Goal: Task Accomplishment & Management: Manage account settings

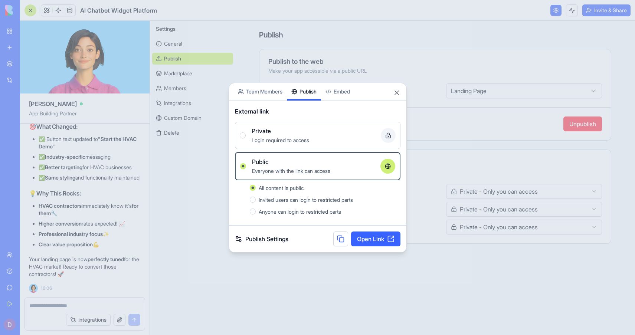
scroll to position [65, 0]
click at [95, 305] on div at bounding box center [317, 167] width 635 height 335
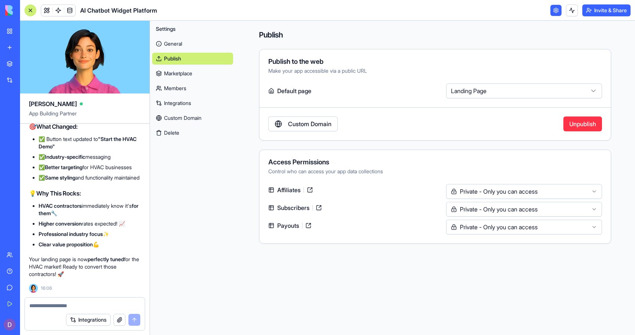
click at [94, 304] on textarea at bounding box center [84, 305] width 111 height 7
type textarea "**********"
click at [304, 125] on link "Custom Domain" at bounding box center [302, 124] width 69 height 15
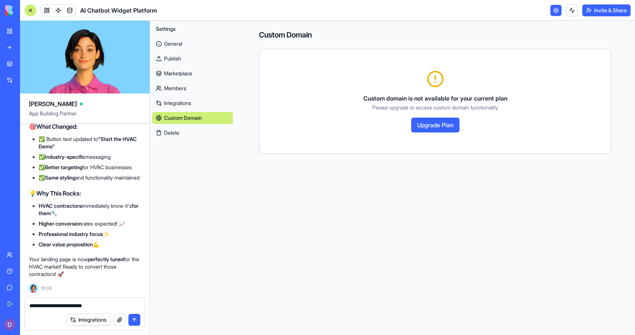
click at [448, 128] on button "Upgrade Plan" at bounding box center [435, 125] width 48 height 15
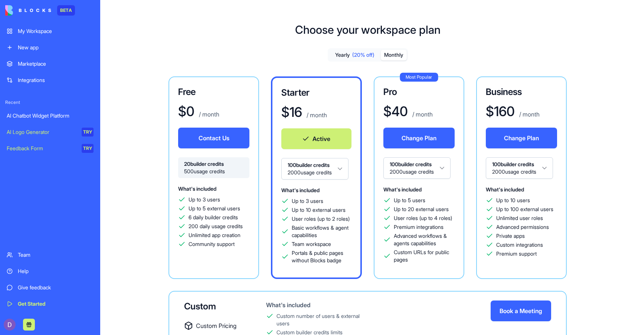
click at [397, 56] on button "Monthly" at bounding box center [394, 55] width 26 height 11
click at [592, 213] on div "Free $ 0 / month Contact Us 20 builder credits 500 usage credits What's include…" at bounding box center [367, 233] width 511 height 314
click at [26, 269] on div "Help" at bounding box center [56, 271] width 76 height 7
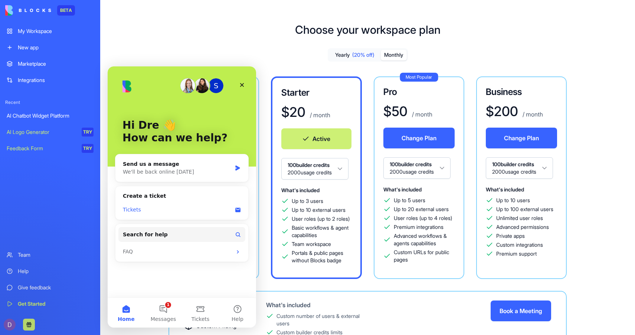
click at [149, 206] on div "Tickets" at bounding box center [177, 210] width 109 height 8
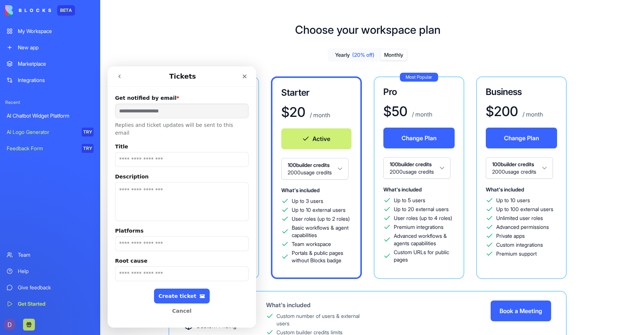
click at [120, 78] on icon "go back" at bounding box center [119, 77] width 2 height 4
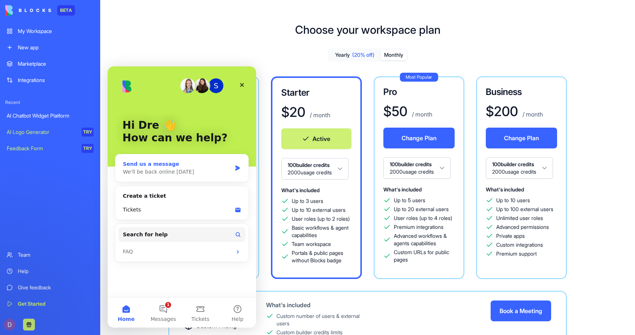
click at [136, 171] on div "We'll be back online [DATE]" at bounding box center [177, 172] width 109 height 8
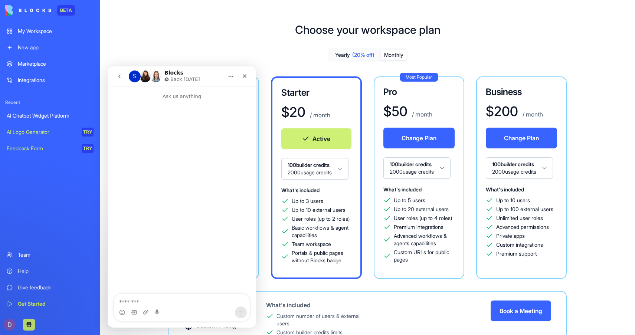
click at [119, 76] on icon "go back" at bounding box center [119, 77] width 2 height 4
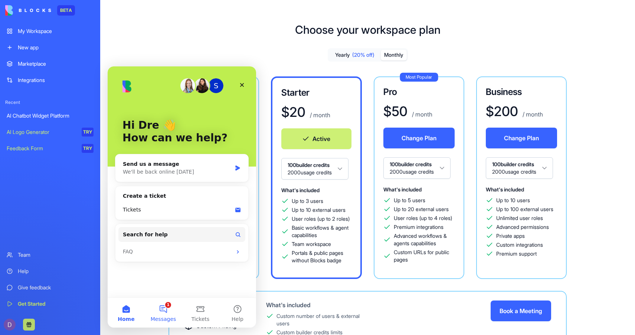
click at [163, 315] on button "1 Messages" at bounding box center [163, 313] width 37 height 30
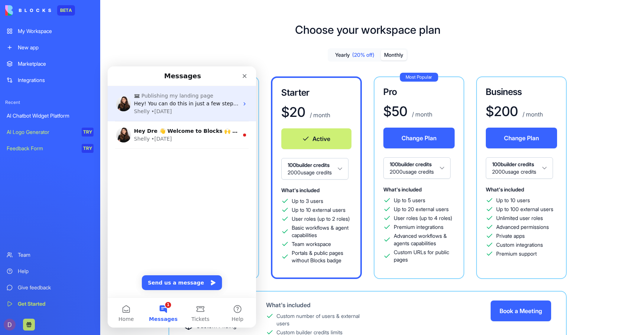
click at [169, 105] on span "Hey! You can do this in just a few steps: 1. Go to the ‘Invite & Share’ button.…" at bounding box center [448, 104] width 629 height 6
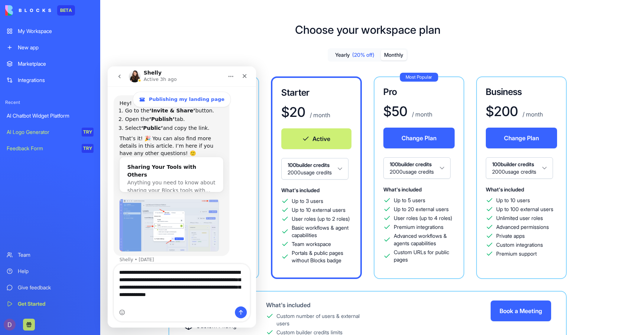
scroll to position [95, 0]
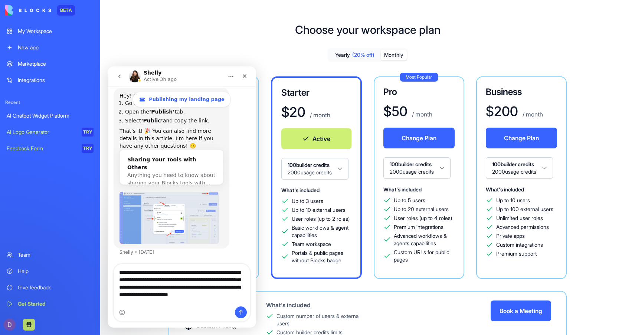
click at [147, 295] on textarea "**********" at bounding box center [182, 285] width 136 height 42
click at [160, 304] on textarea "**********" at bounding box center [182, 285] width 136 height 42
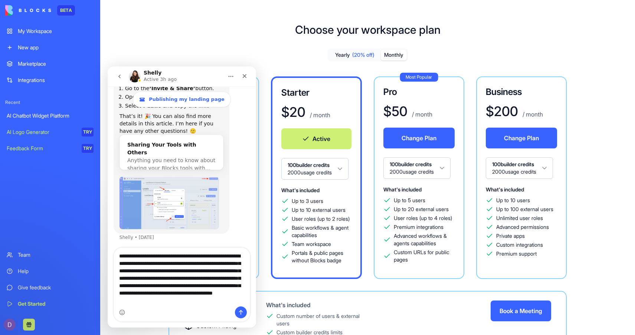
scroll to position [111, 0]
type textarea "**********"
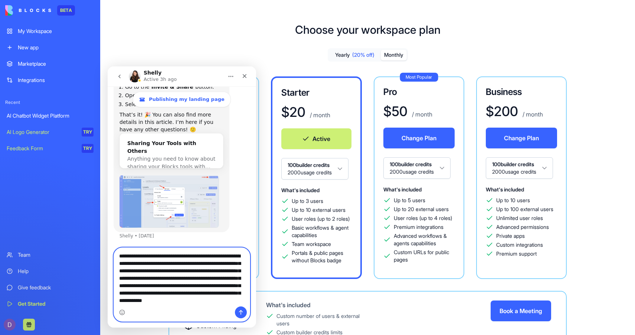
scroll to position [0, 0]
drag, startPoint x: 235, startPoint y: 302, endPoint x: 118, endPoint y: 252, distance: 127.7
click at [113, 248] on div "**********" at bounding box center [182, 285] width 148 height 74
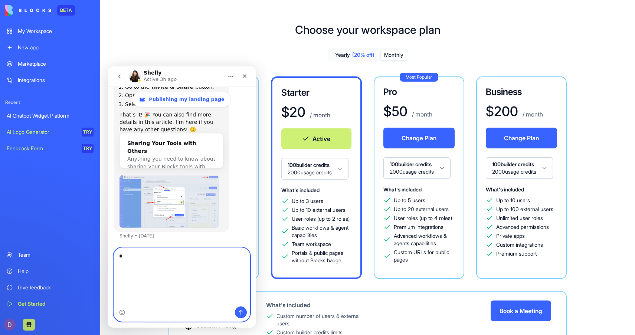
scroll to position [65, 0]
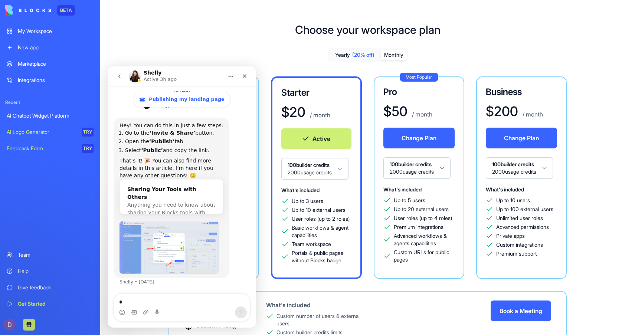
click at [48, 34] on div "My Workspace" at bounding box center [56, 30] width 76 height 7
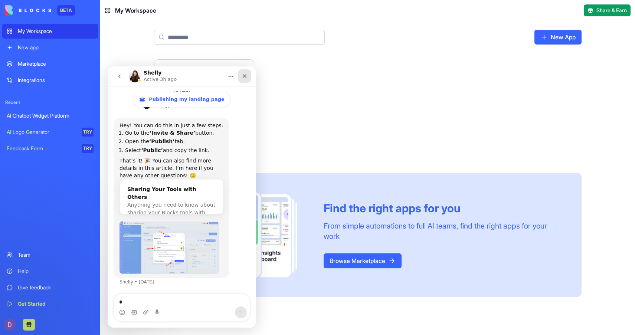
click at [246, 78] on icon "Close" at bounding box center [245, 76] width 4 height 4
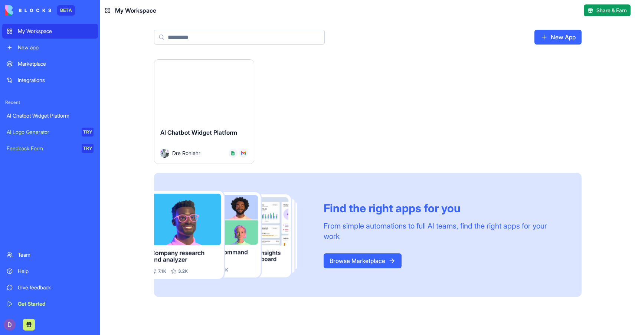
scroll to position [65, 0]
click at [215, 86] on button "Launch" at bounding box center [204, 91] width 56 height 15
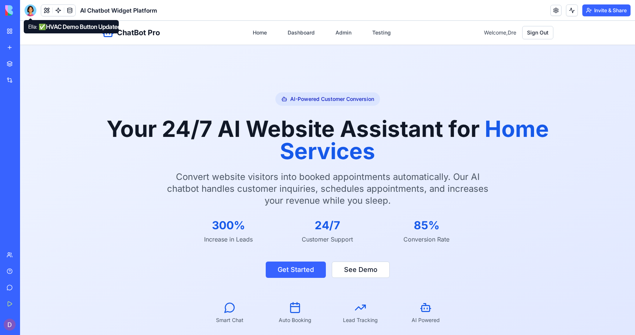
click at [33, 7] on div at bounding box center [30, 10] width 12 height 12
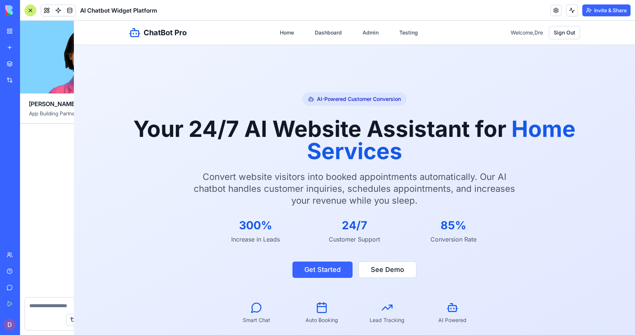
scroll to position [39596, 0]
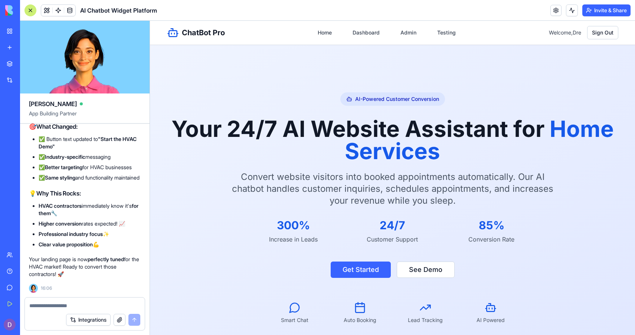
click at [62, 306] on textarea at bounding box center [84, 305] width 111 height 7
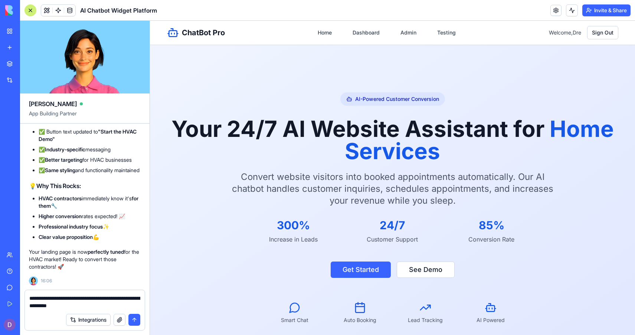
click at [103, 300] on textarea "**********" at bounding box center [84, 302] width 111 height 15
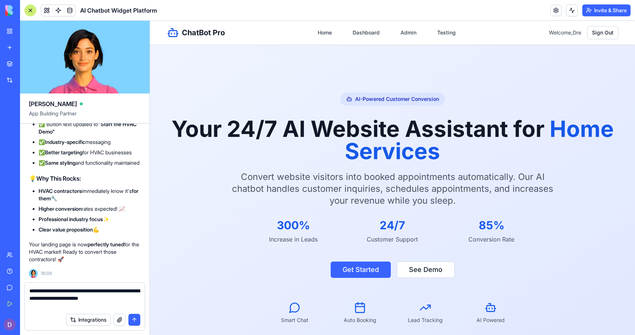
click at [102, 300] on textarea "**********" at bounding box center [84, 298] width 111 height 22
click at [106, 306] on textarea "**********" at bounding box center [84, 298] width 111 height 22
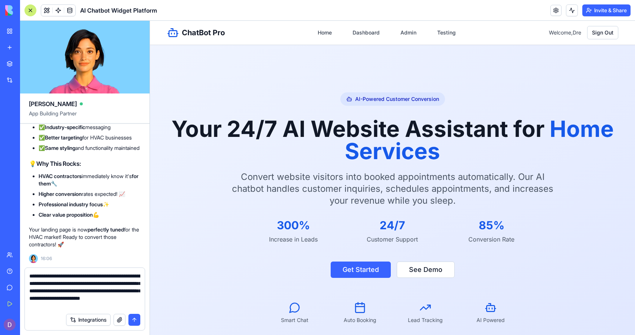
type textarea "**********"
drag, startPoint x: 139, startPoint y: 307, endPoint x: 27, endPoint y: 272, distance: 117.2
click at [27, 272] on div "**********" at bounding box center [85, 289] width 120 height 42
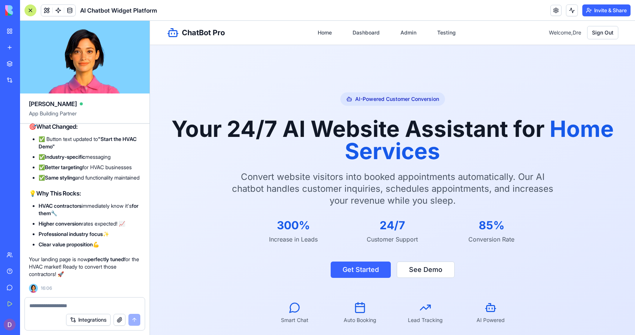
click at [155, 107] on div "AI-Powered Customer Conversion Your 24/7 AI Website Assistant for Home Services…" at bounding box center [392, 208] width 475 height 232
click at [356, 35] on link "Dashboard" at bounding box center [366, 32] width 36 height 13
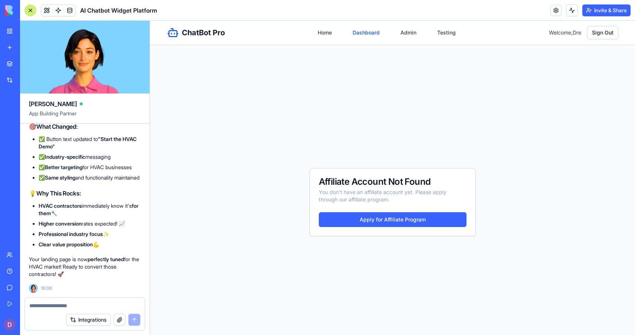
click at [365, 35] on link "Dashboard" at bounding box center [366, 32] width 36 height 13
click at [403, 32] on link "Admin" at bounding box center [408, 32] width 25 height 13
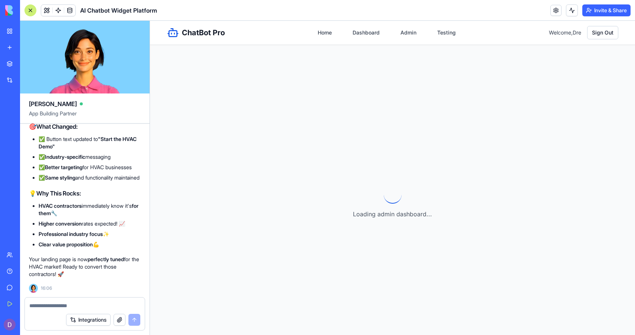
click at [403, 32] on link "Admin" at bounding box center [408, 32] width 25 height 13
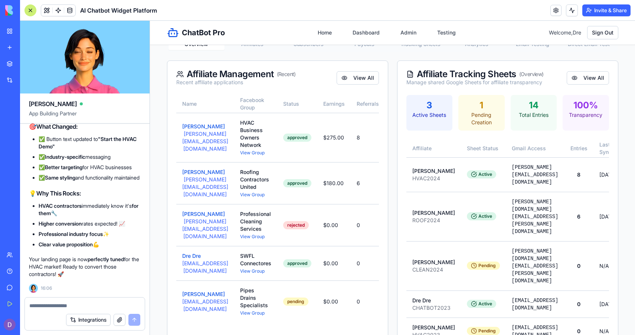
scroll to position [121, 0]
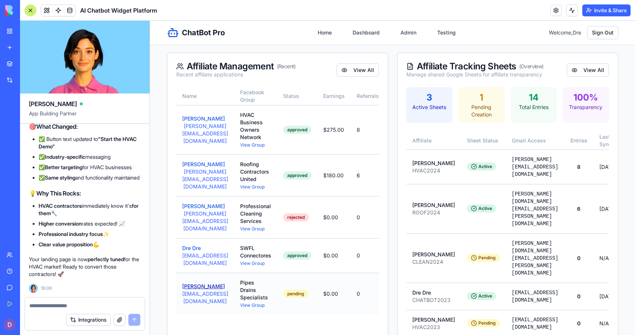
click at [201, 287] on button "[PERSON_NAME]" at bounding box center [203, 286] width 43 height 7
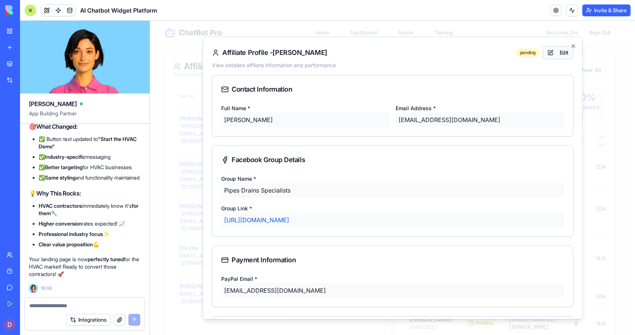
click at [562, 53] on button "Edit" at bounding box center [558, 52] width 30 height 13
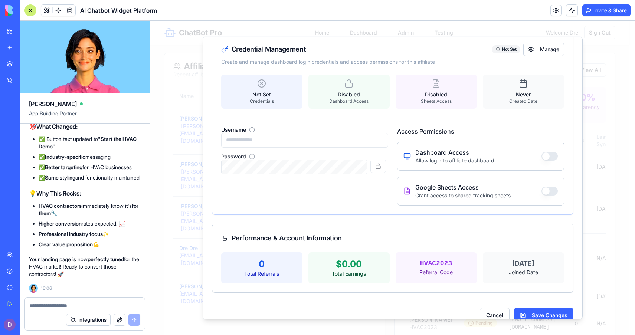
scroll to position [295, 0]
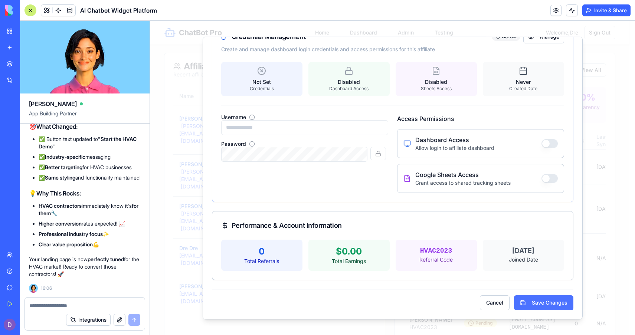
click at [555, 306] on button "Save Changes" at bounding box center [543, 302] width 59 height 15
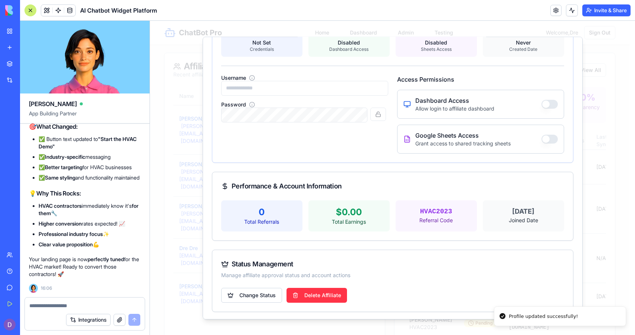
scroll to position [337, 0]
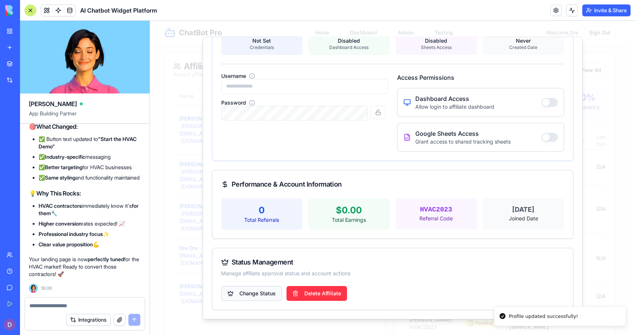
click at [252, 297] on body "ChatBot Pro Home Dashboard Admin Testing Welcome, Dre Sign Out Admin Dashboard …" at bounding box center [390, 251] width 480 height 703
click at [252, 308] on div "Approve Affiliate" at bounding box center [252, 310] width 59 height 12
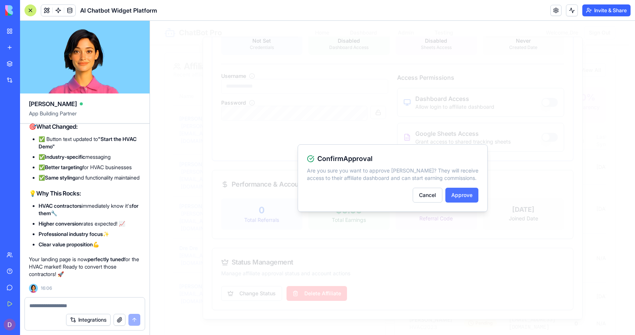
click at [459, 196] on button "Approve" at bounding box center [461, 195] width 33 height 15
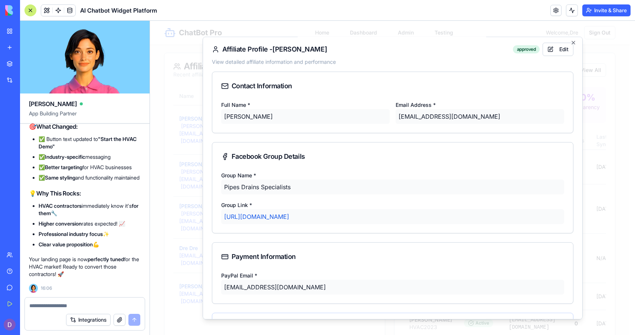
scroll to position [0, 0]
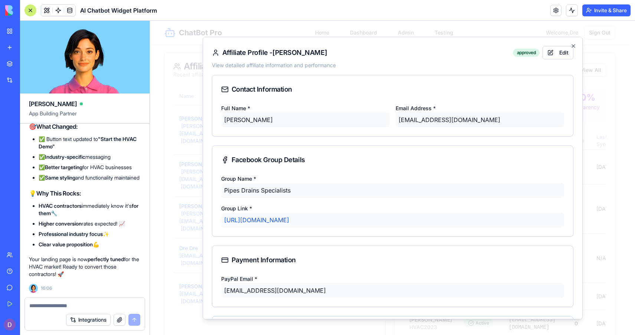
click at [379, 118] on div "[PERSON_NAME]" at bounding box center [305, 119] width 169 height 15
click at [422, 118] on div "[EMAIL_ADDRESS][DOMAIN_NAME]" at bounding box center [480, 119] width 169 height 15
click at [555, 52] on button "Edit" at bounding box center [558, 52] width 30 height 13
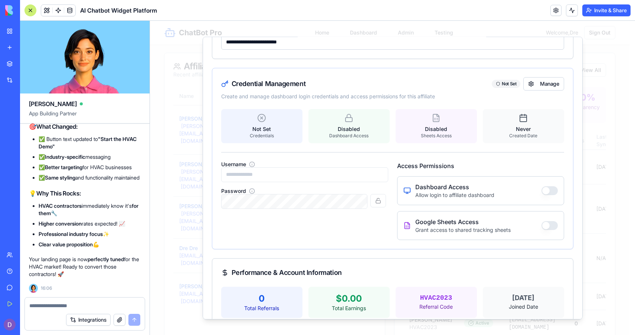
scroll to position [247, 0]
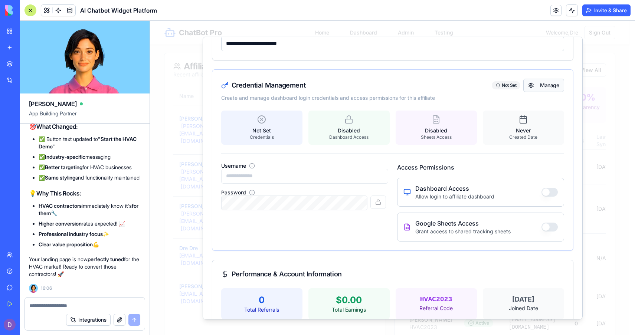
click at [538, 87] on button "Manage" at bounding box center [543, 84] width 40 height 13
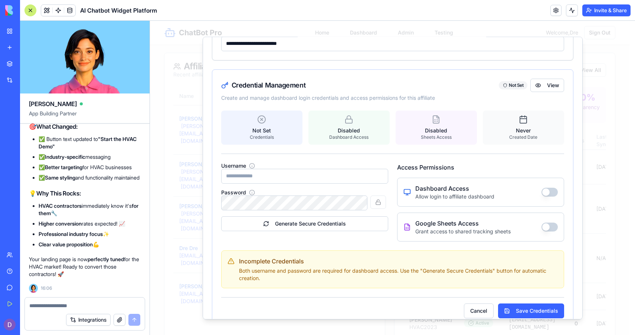
click at [290, 179] on input "Username" at bounding box center [304, 176] width 167 height 15
type input "*****"
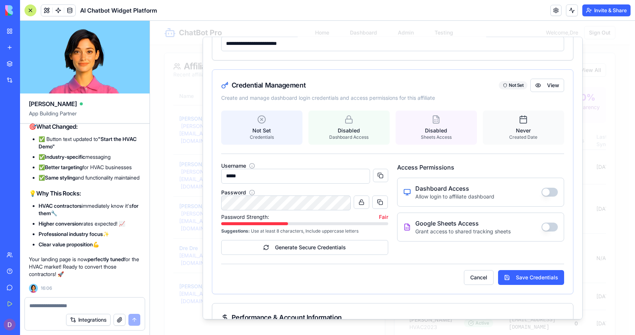
click at [341, 235] on div "Username ***** Password Password Strength: Fair Suggestions: Use at least 8 cha…" at bounding box center [304, 209] width 167 height 92
click at [542, 193] on button "button" at bounding box center [550, 191] width 16 height 9
click at [542, 228] on button "button" at bounding box center [550, 226] width 16 height 9
click at [522, 276] on button "Save Credentials" at bounding box center [531, 277] width 66 height 15
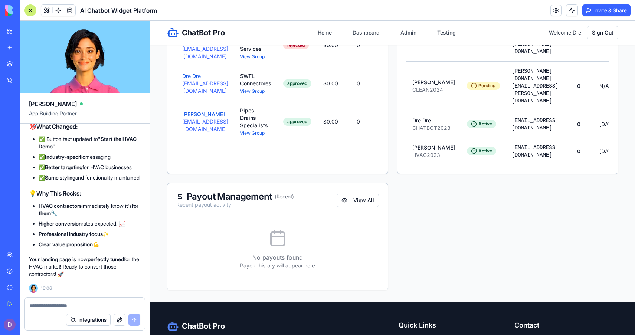
scroll to position [311, 0]
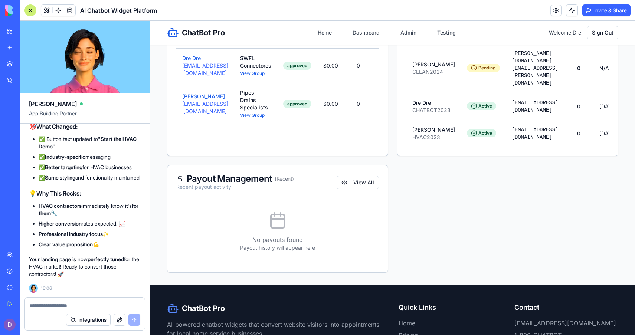
drag, startPoint x: 633, startPoint y: 92, endPoint x: 784, endPoint y: 182, distance: 175.4
click at [204, 96] on button "[PERSON_NAME]" at bounding box center [203, 96] width 43 height 7
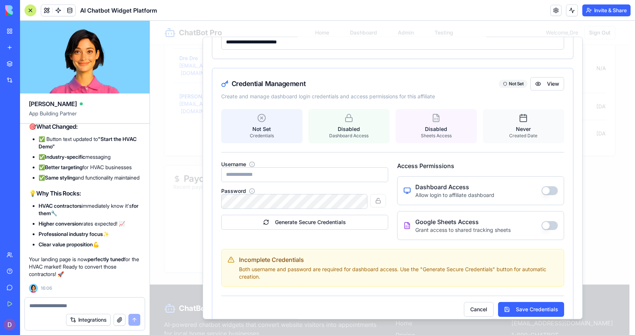
scroll to position [259, 0]
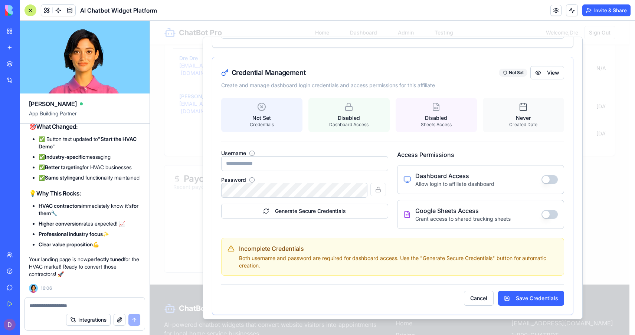
click at [308, 168] on input "Username" at bounding box center [304, 163] width 167 height 15
type input "*****"
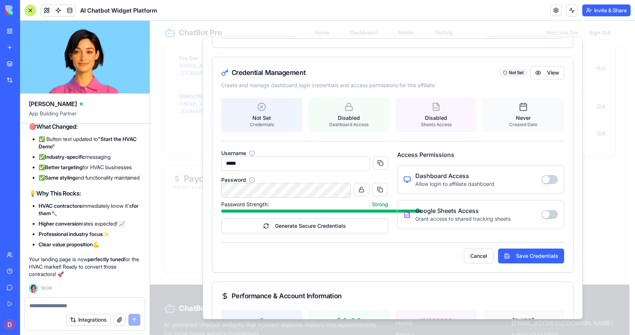
click at [207, 190] on div "**********" at bounding box center [393, 177] width 380 height 283
click at [374, 187] on button at bounding box center [380, 189] width 16 height 13
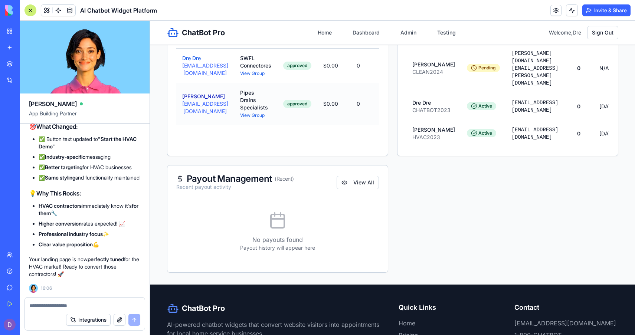
click at [199, 97] on button "[PERSON_NAME]" at bounding box center [203, 96] width 43 height 7
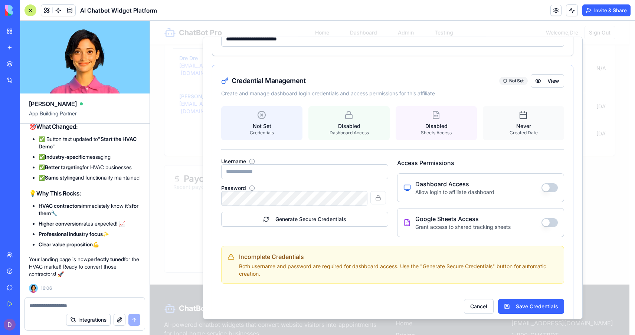
scroll to position [255, 0]
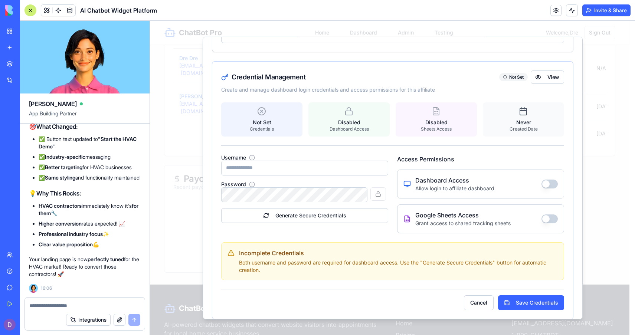
click at [287, 171] on input "Username" at bounding box center [304, 167] width 167 height 15
type input "*****"
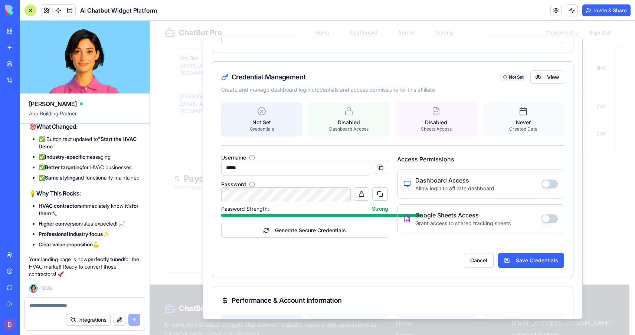
click at [542, 185] on button "button" at bounding box center [550, 183] width 16 height 9
click at [542, 219] on button "button" at bounding box center [550, 218] width 16 height 9
click at [533, 256] on button "Save Credentials" at bounding box center [531, 260] width 66 height 15
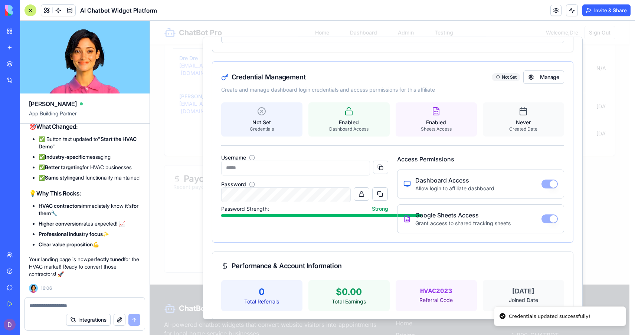
scroll to position [295, 0]
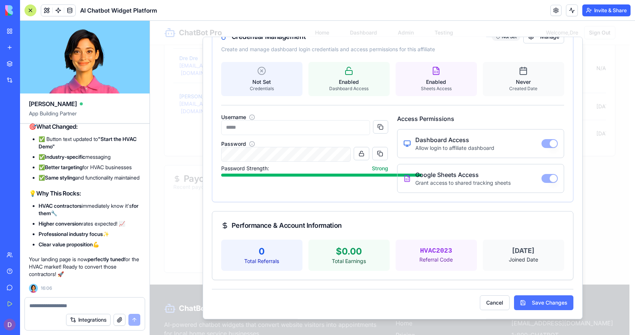
click at [555, 303] on button "Save Changes" at bounding box center [543, 302] width 59 height 15
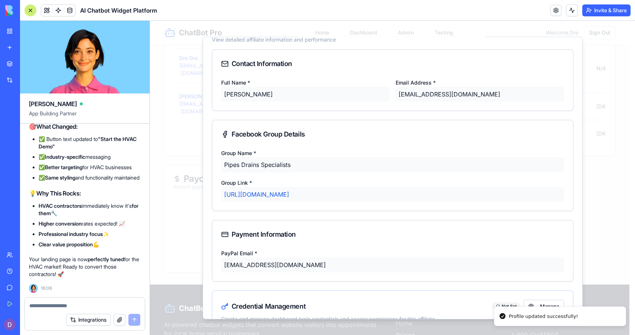
scroll to position [0, 0]
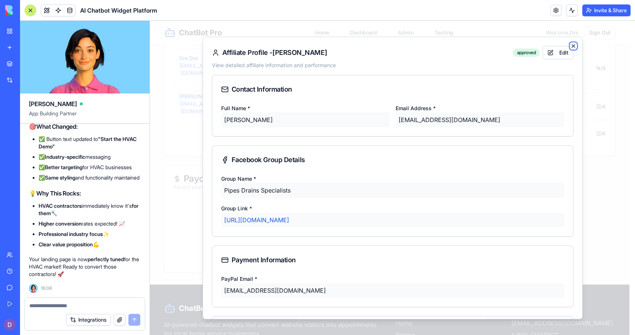
click at [571, 44] on icon "button" at bounding box center [574, 46] width 6 height 6
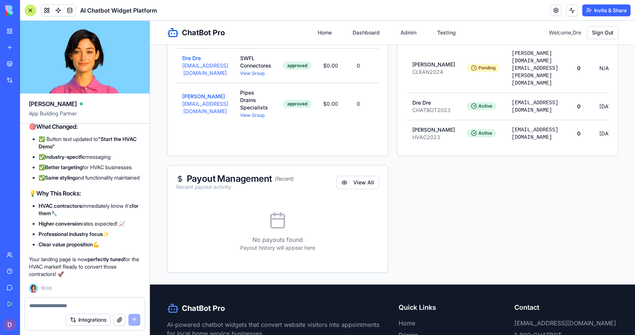
click at [64, 308] on textarea at bounding box center [84, 305] width 111 height 7
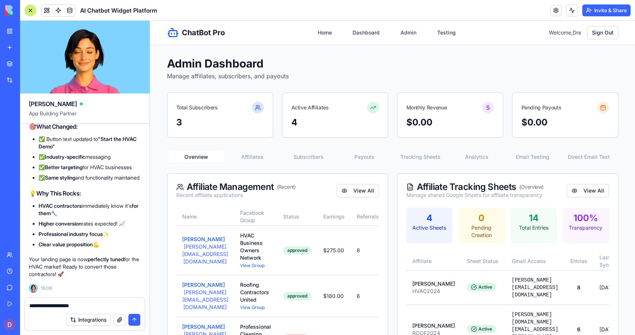
click at [613, 14] on button "Invite & Share" at bounding box center [606, 10] width 48 height 12
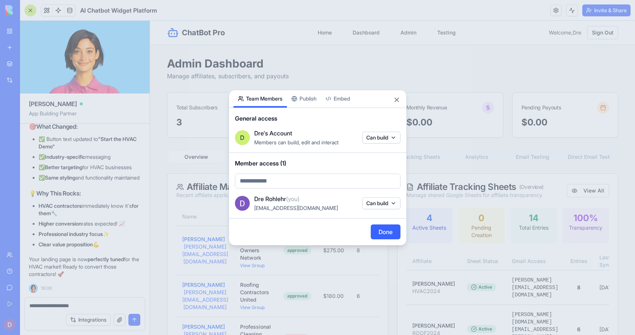
click at [307, 99] on body "BETA My Workspace New app Marketplace Integrations Recent AI Chatbot Widget Pla…" at bounding box center [317, 167] width 635 height 335
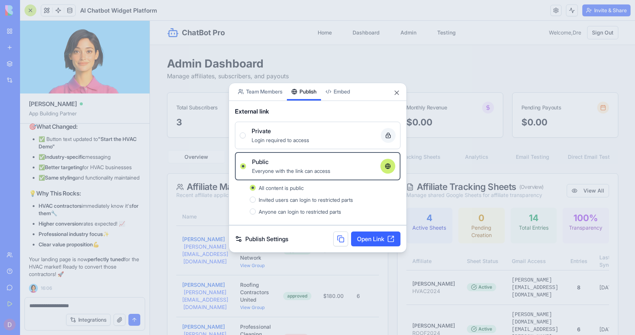
click at [339, 239] on button at bounding box center [340, 239] width 15 height 15
click at [96, 305] on div at bounding box center [317, 167] width 635 height 335
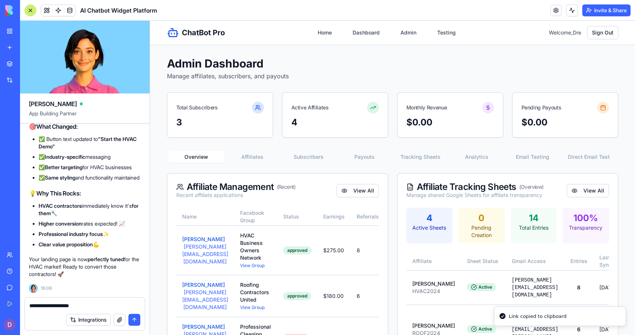
click at [100, 302] on div "**********" at bounding box center [85, 304] width 120 height 12
click at [102, 303] on textarea "**********" at bounding box center [84, 305] width 111 height 7
paste textarea "**********"
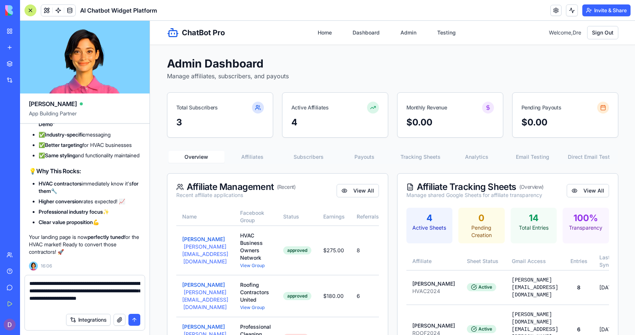
type textarea "**********"
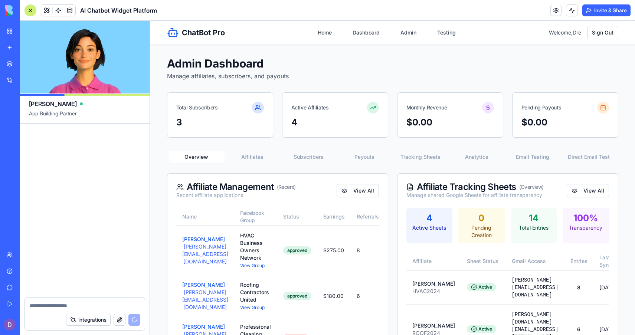
scroll to position [39946, 0]
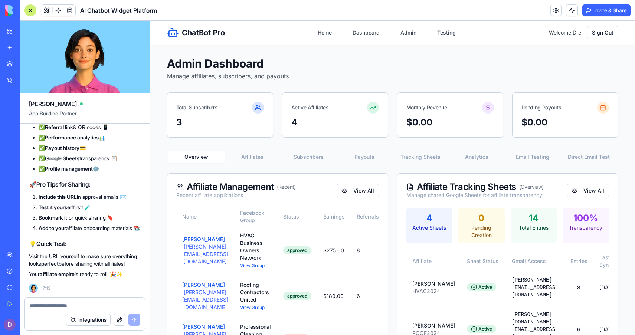
click at [138, 230] on div "🎯 Your Affiliate Dashboard URL is Ready! Perfect! Here's the exact URL to share…" at bounding box center [85, 150] width 112 height 256
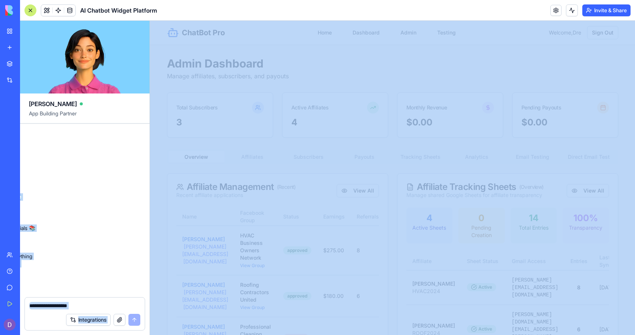
scroll to position [39842, 129]
drag, startPoint x: 184, startPoint y: 192, endPoint x: 159, endPoint y: 180, distance: 27.1
click at [9, 160] on div "BETA My Workspace New app Marketplace Integrations Recent AI Chatbot Widget Pla…" at bounding box center [317, 167] width 635 height 335
copy div "[URL][DOMAIN_NAME] 📧 What Your Affiliates Get: ✅ Real-time earnings tracking 💰 …"
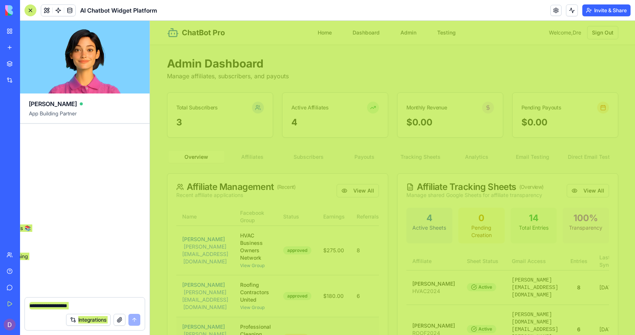
scroll to position [65, 0]
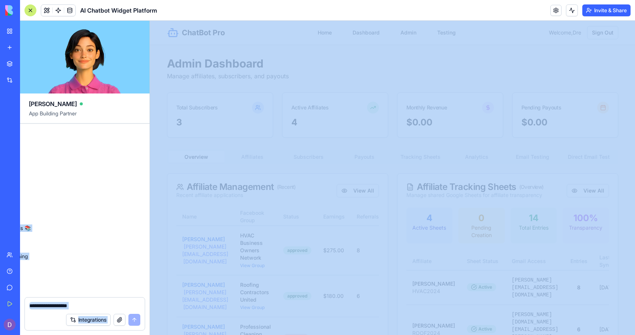
click at [91, 301] on div at bounding box center [85, 304] width 120 height 12
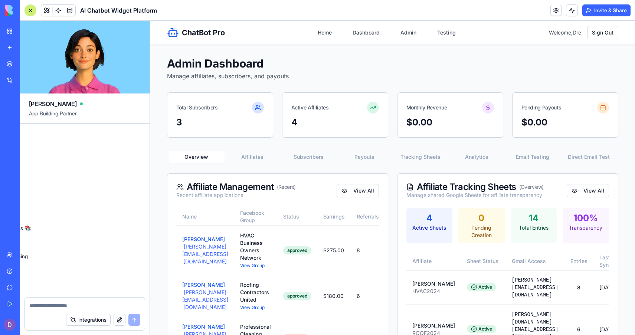
click at [62, 310] on div "Integrations" at bounding box center [85, 320] width 120 height 21
click at [51, 307] on textarea at bounding box center [84, 305] width 111 height 7
click at [82, 250] on div "Undo 13:43 🚀 AI Chatbot Widget Platform Coming Up! Hey there! I'm [PERSON_NAME]…" at bounding box center [85, 211] width 130 height 174
click at [141, 170] on div "Undo 13:43 🚀 AI Chatbot Widget Platform Coming Up! Hey there! I'm [PERSON_NAME]…" at bounding box center [85, 211] width 130 height 174
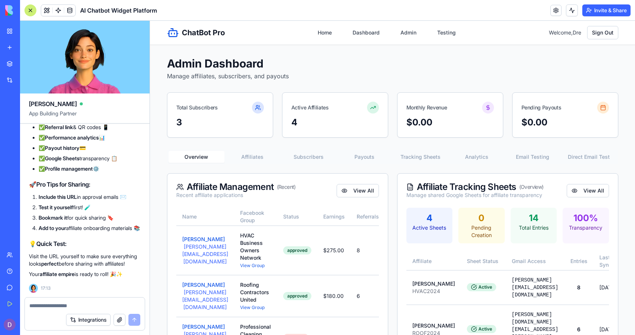
drag, startPoint x: 135, startPoint y: 171, endPoint x: 33, endPoint y: 224, distance: 114.9
click at [0, 182] on html "BETA My Workspace New app Marketplace Integrations Recent AI Chatbot Widget Pla…" at bounding box center [317, 167] width 635 height 335
click at [39, 304] on textarea at bounding box center [84, 305] width 111 height 7
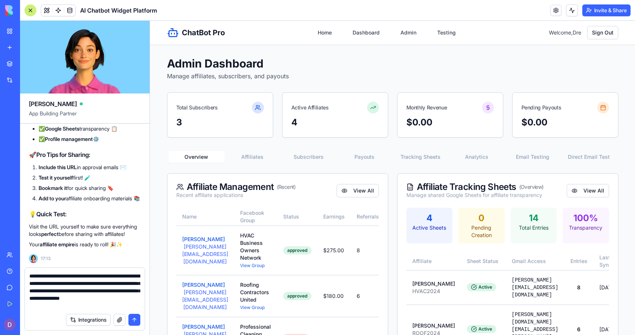
type textarea "**********"
click at [91, 304] on textarea "**********" at bounding box center [84, 290] width 111 height 37
click at [130, 323] on button "submit" at bounding box center [134, 320] width 12 height 12
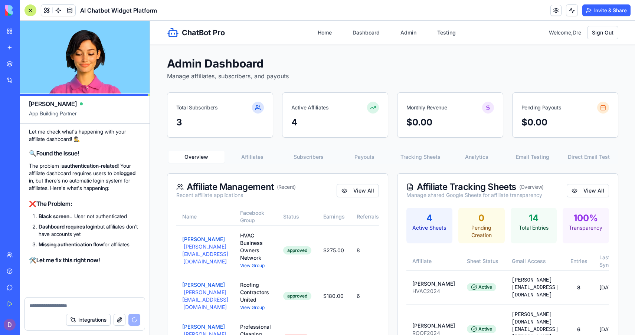
scroll to position [40202, 0]
